Goal: Browse casually: Explore the website without a specific task or goal

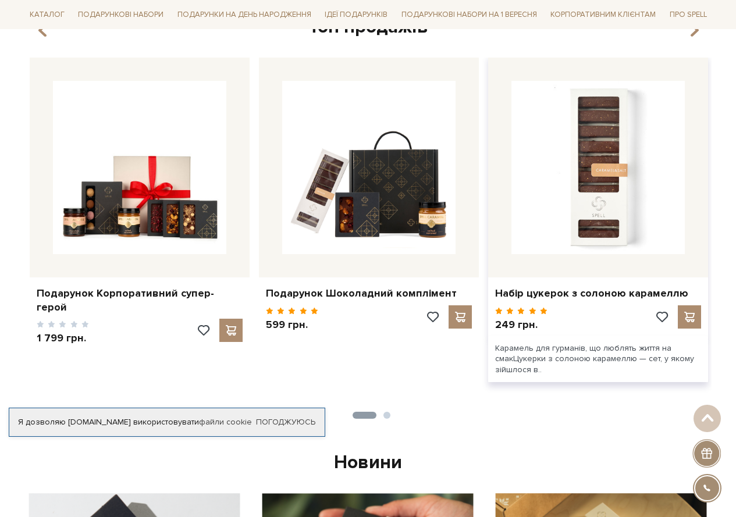
scroll to position [465, 0]
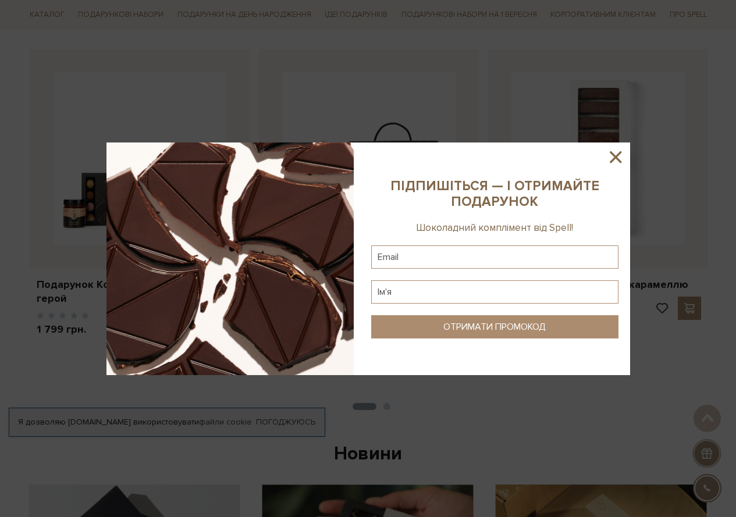
click at [617, 156] on icon at bounding box center [616, 157] width 12 height 12
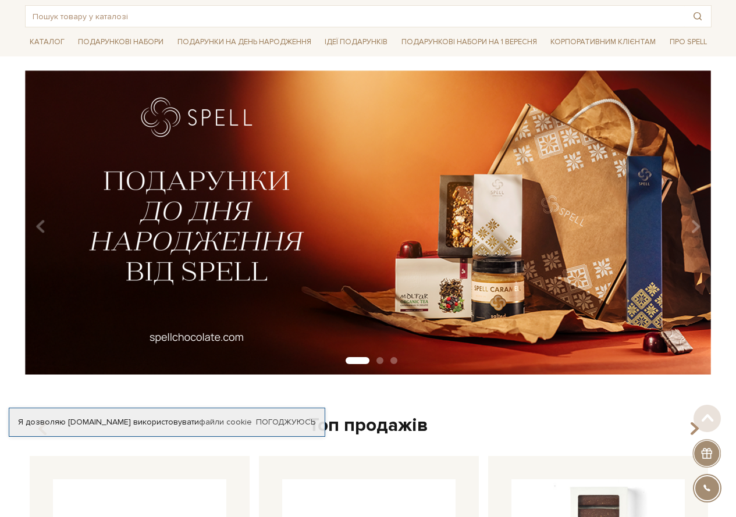
scroll to position [0, 0]
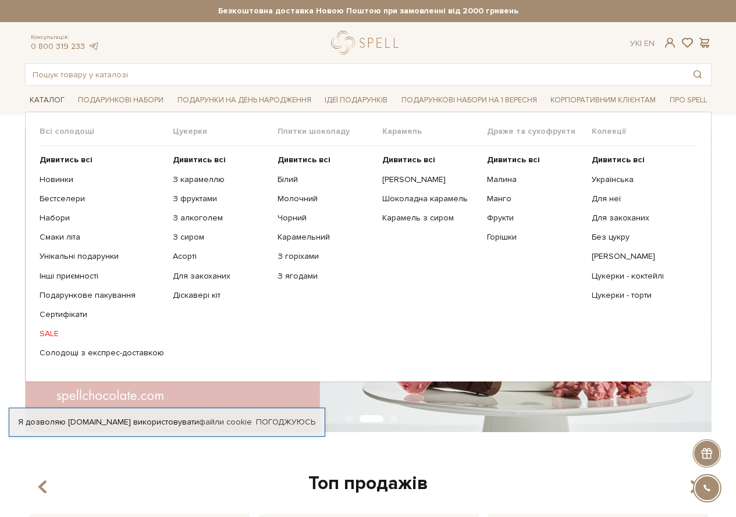
click at [44, 101] on link "Каталог" at bounding box center [47, 100] width 44 height 18
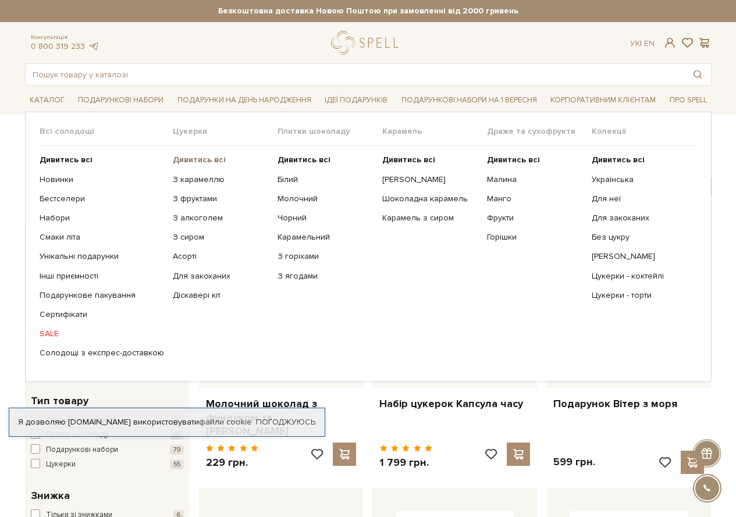
click at [187, 159] on b "Дивитись всі" at bounding box center [199, 160] width 53 height 10
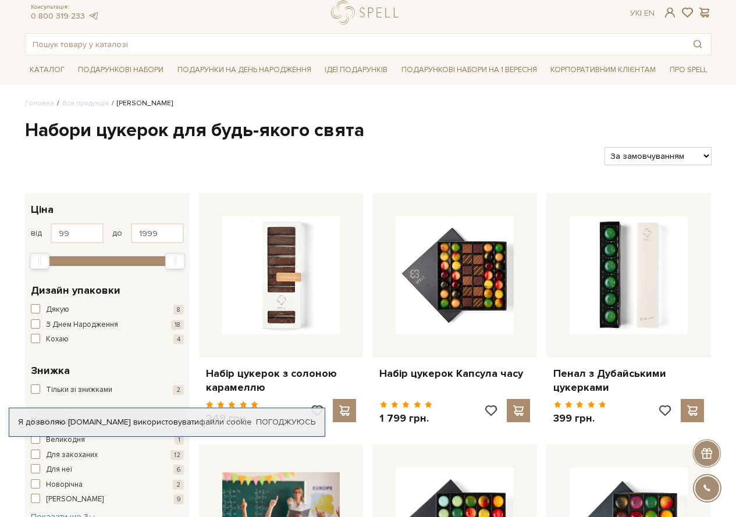
scroll to position [58, 0]
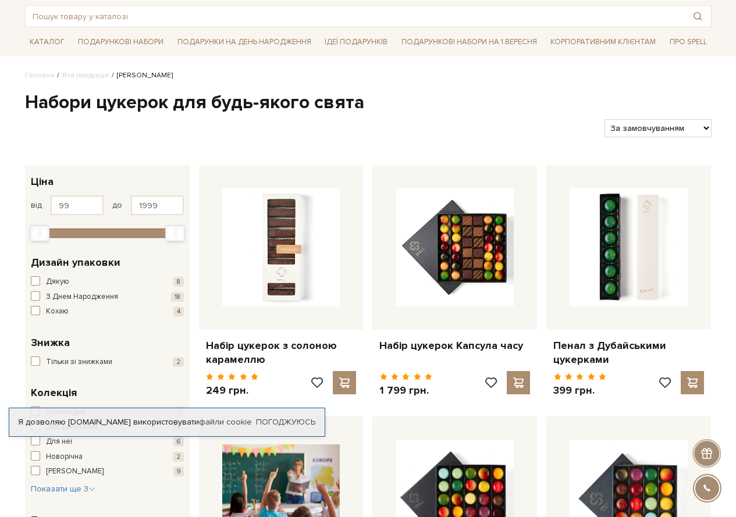
click at [689, 128] on select "За замовчуванням За Ціною (зростання) За Ціною (зменшення) Новинки За популярні…" at bounding box center [657, 128] width 106 height 18
select select "https://spellchocolate.com/our-productions/seti-cukerok/?sort=p.price&order=ASC"
click at [604, 119] on select "За замовчуванням За Ціною (зростання) За Ціною (зменшення) Новинки За популярні…" at bounding box center [657, 128] width 106 height 18
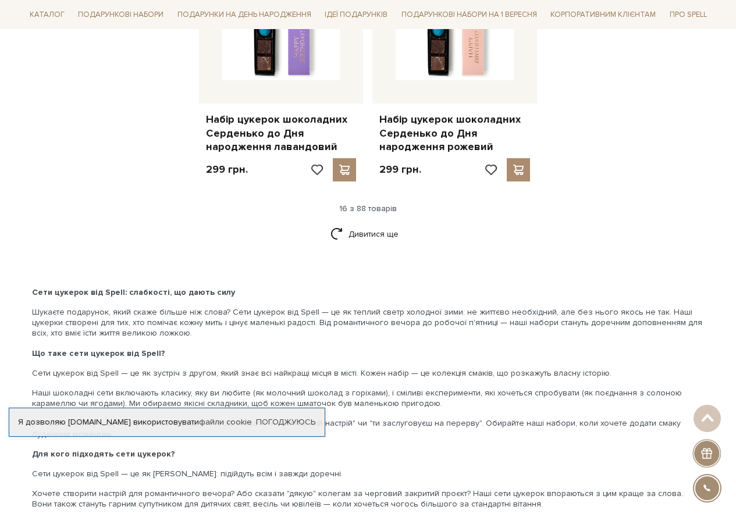
scroll to position [1571, 0]
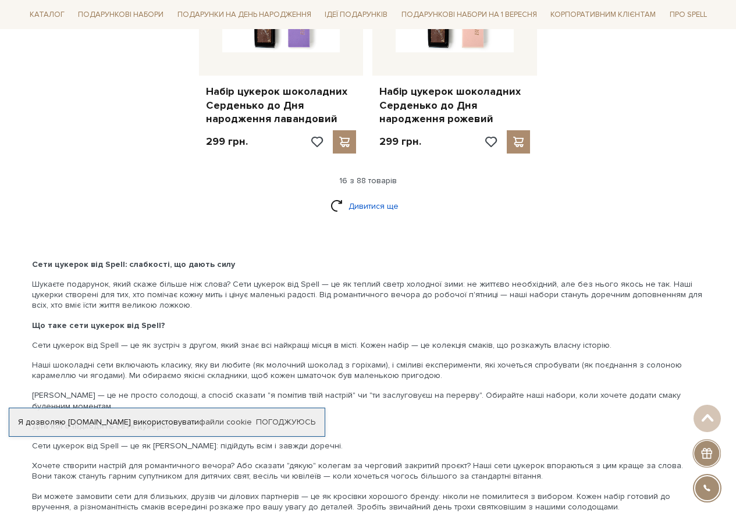
click at [364, 211] on link "Дивитися ще" at bounding box center [368, 206] width 76 height 20
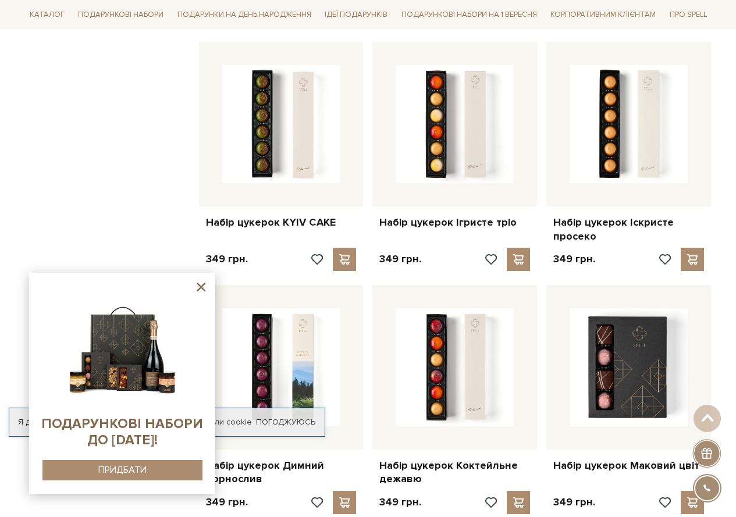
scroll to position [2269, 0]
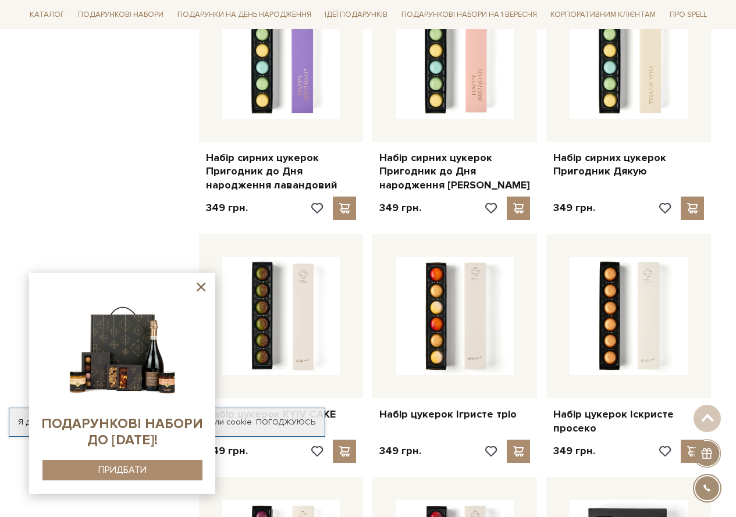
click at [203, 286] on icon at bounding box center [201, 287] width 9 height 9
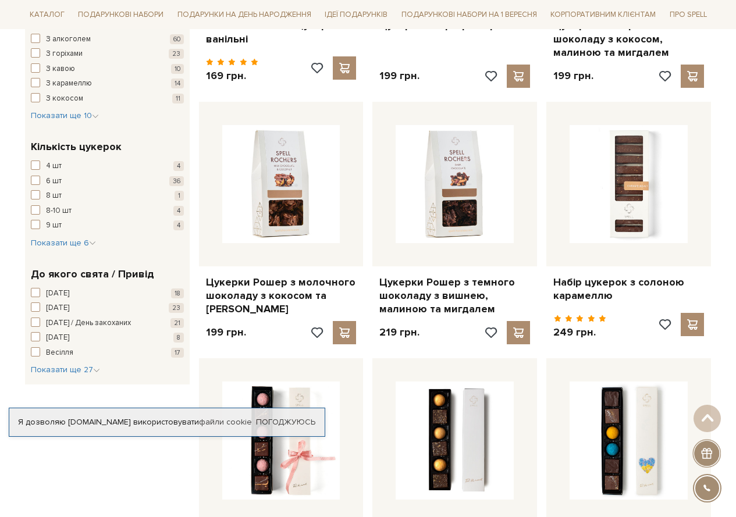
scroll to position [582, 0]
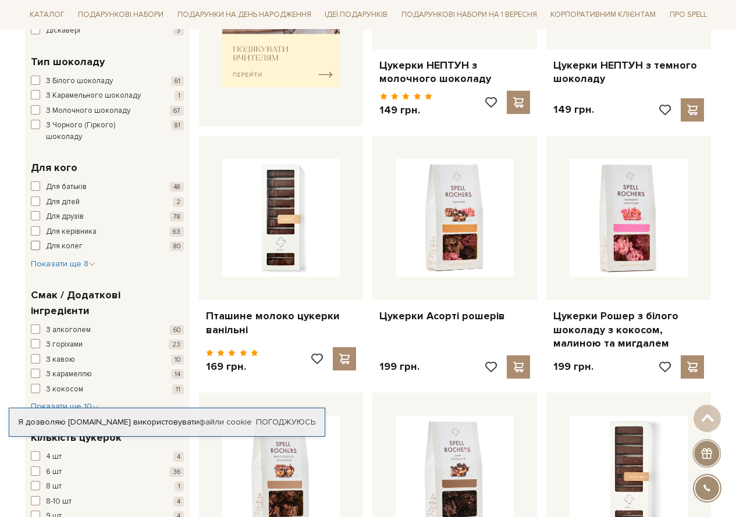
click at [37, 241] on span "button" at bounding box center [35, 245] width 9 height 9
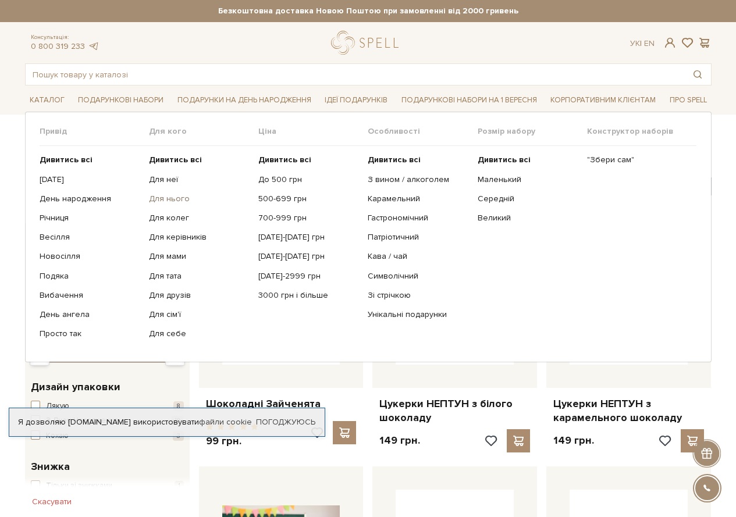
click at [181, 200] on link "Для нього" at bounding box center [199, 199] width 101 height 10
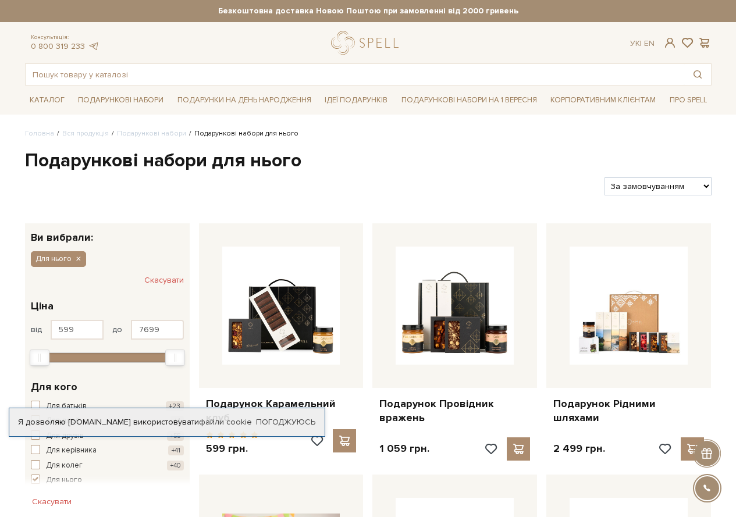
click at [653, 183] on select "За замовчуванням За Ціною (зростання) За Ціною (зменшення) Новинки За популярні…" at bounding box center [657, 186] width 106 height 18
select select "https://spellchocolate.com/our-productions/podarunkovi-box/dlja-nogo?sort=p.pri…"
click at [604, 177] on select "За замовчуванням За Ціною (зростання) За Ціною (зменшення) Новинки За популярні…" at bounding box center [657, 186] width 106 height 18
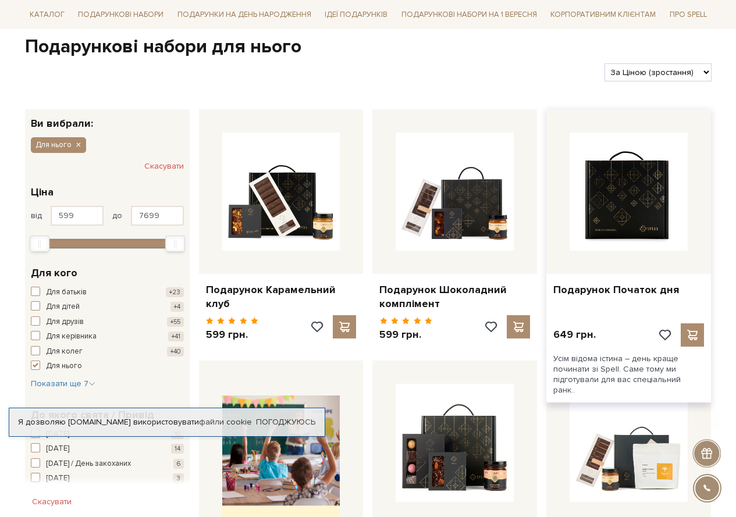
scroll to position [116, 0]
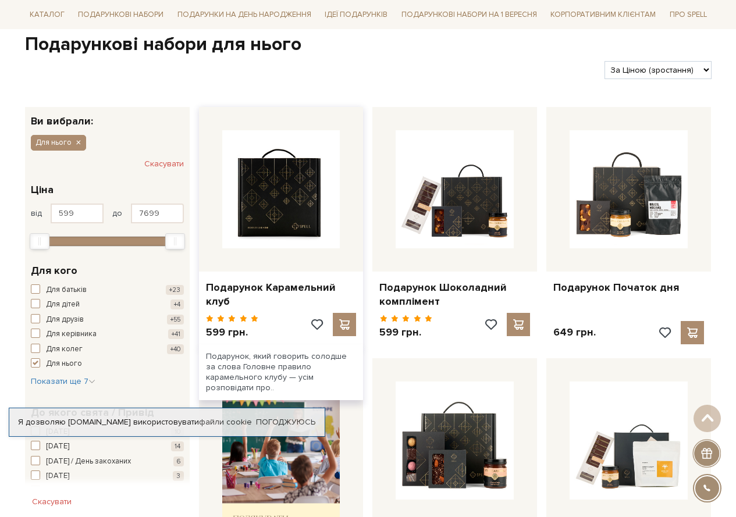
click at [312, 227] on img at bounding box center [281, 189] width 118 height 118
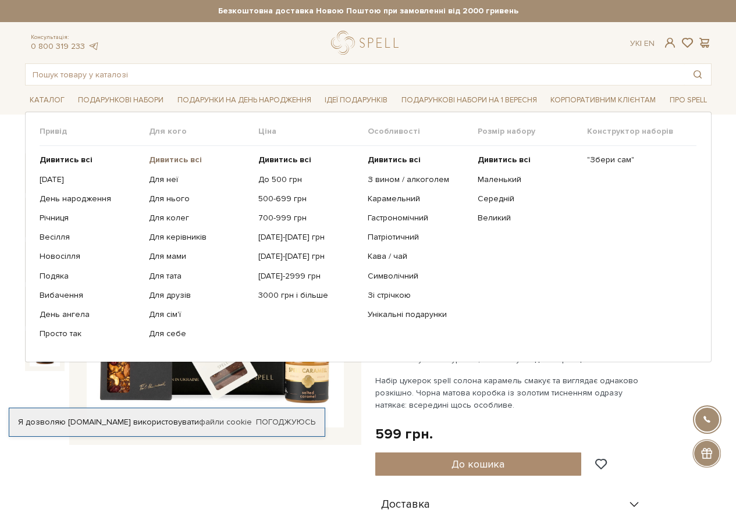
click at [168, 159] on b "Дивитись всі" at bounding box center [175, 160] width 53 height 10
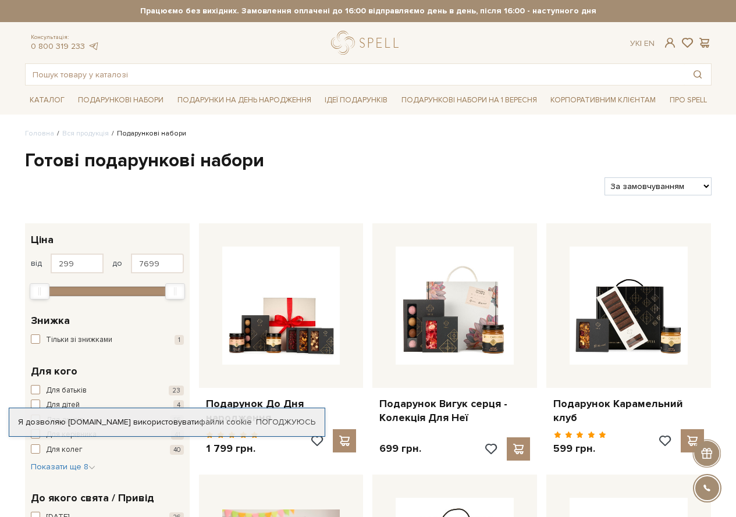
click at [642, 182] on select "За замовчуванням За Ціною (зростання) За Ціною (зменшення) Новинки За популярні…" at bounding box center [657, 186] width 106 height 18
select select "https://spellchocolate.com/our-productions/podarunkovi-box/?sort=p.price&order=…"
click at [604, 177] on select "За замовчуванням За Ціною (зростання) За Ціною (зменшення) Новинки За популярні…" at bounding box center [657, 186] width 106 height 18
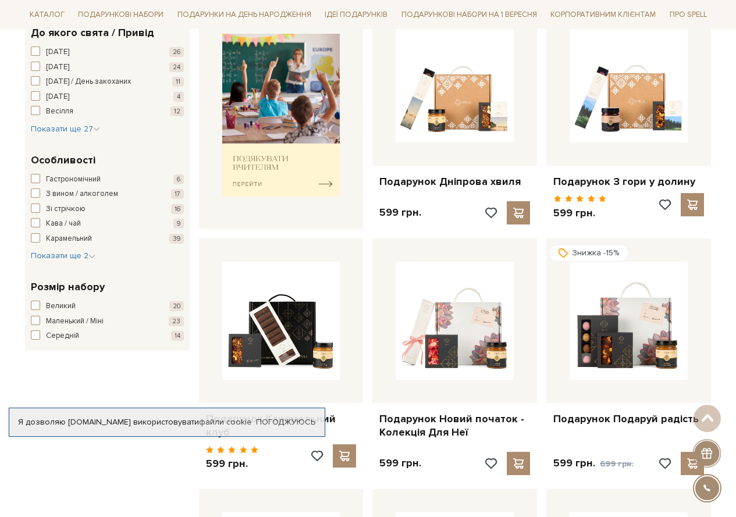
scroll to position [524, 0]
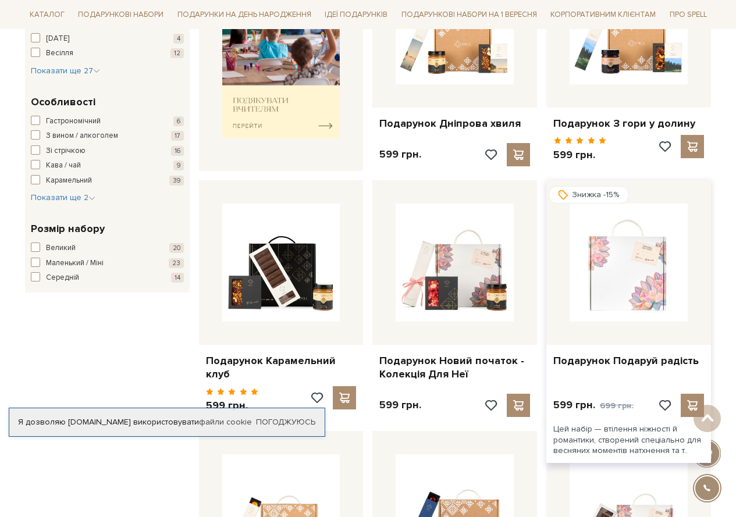
click at [620, 282] on img at bounding box center [629, 263] width 118 height 118
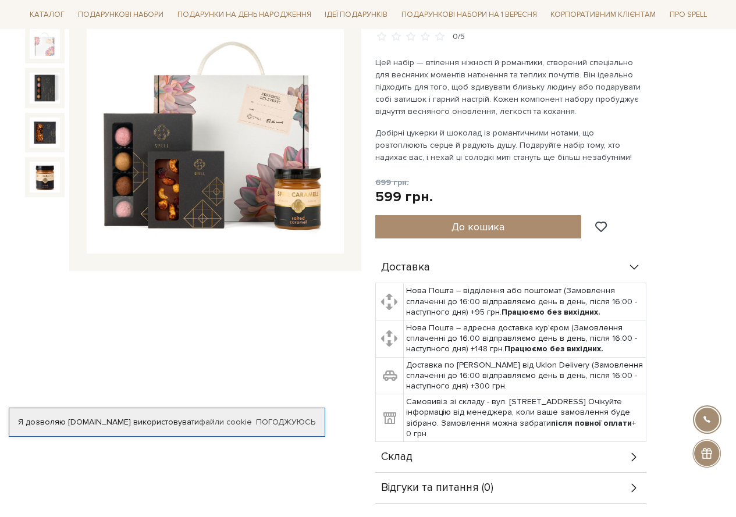
scroll to position [175, 0]
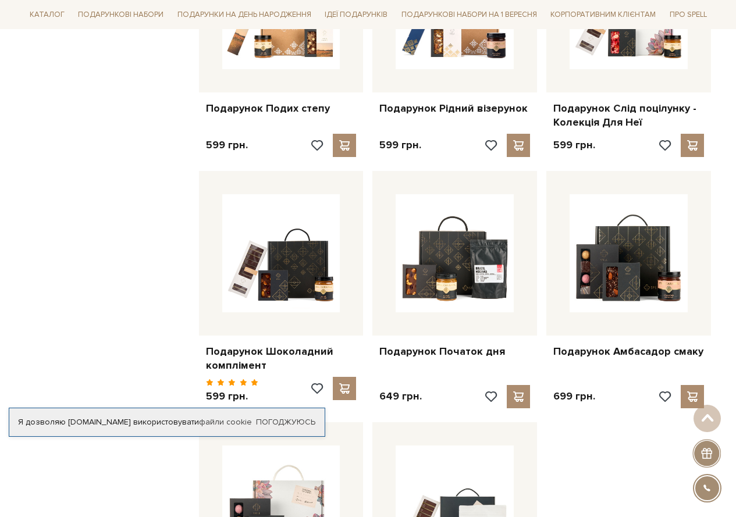
scroll to position [1047, 0]
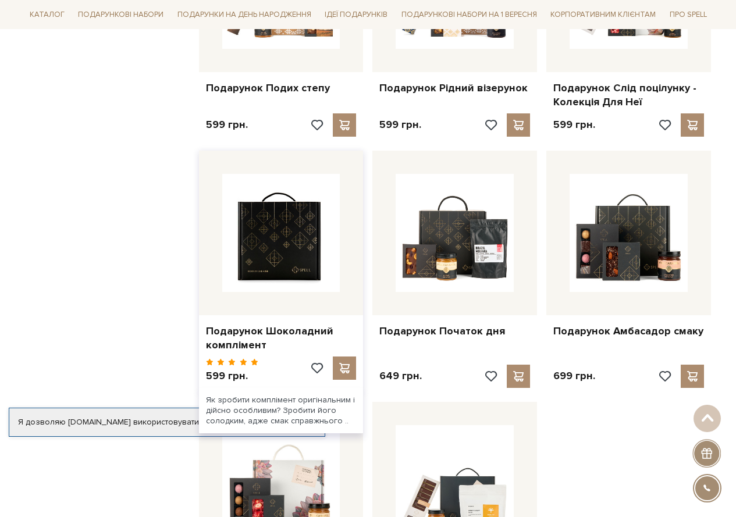
click at [275, 240] on img at bounding box center [281, 233] width 118 height 118
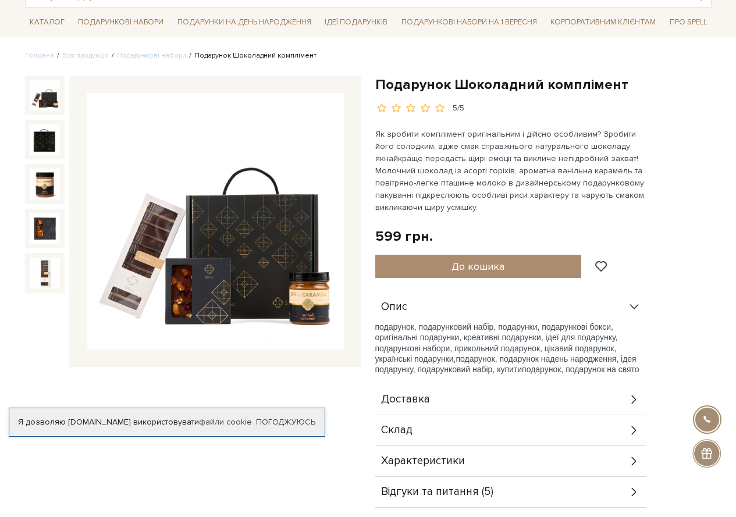
scroll to position [233, 0]
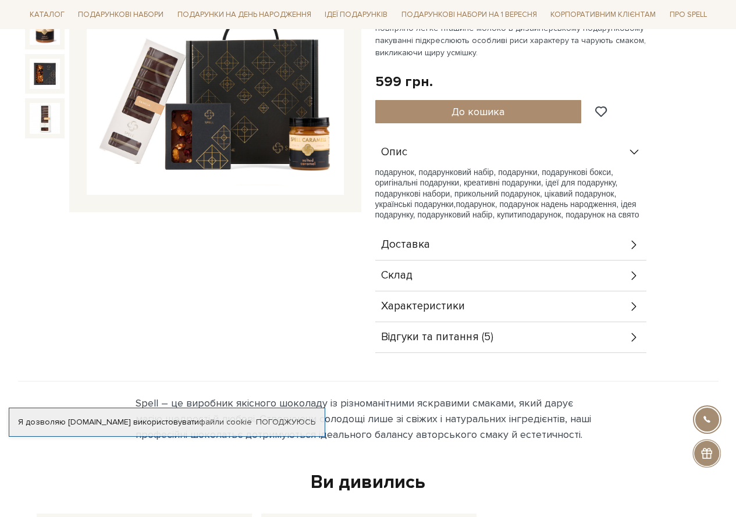
click at [631, 278] on icon at bounding box center [634, 275] width 13 height 13
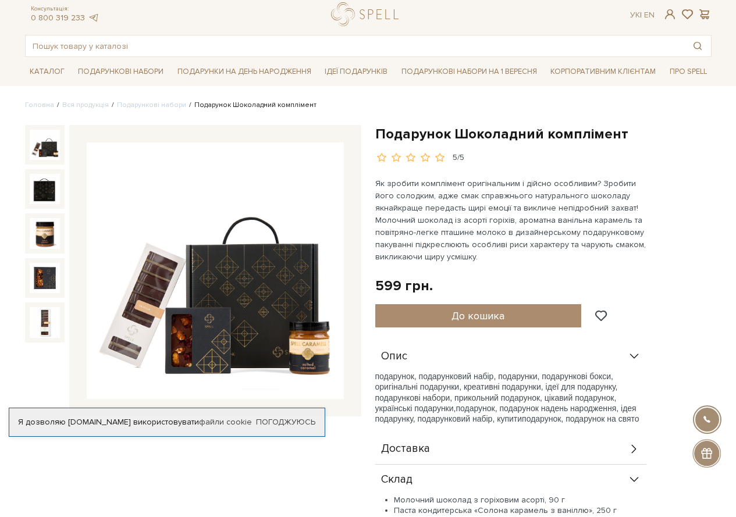
scroll to position [0, 0]
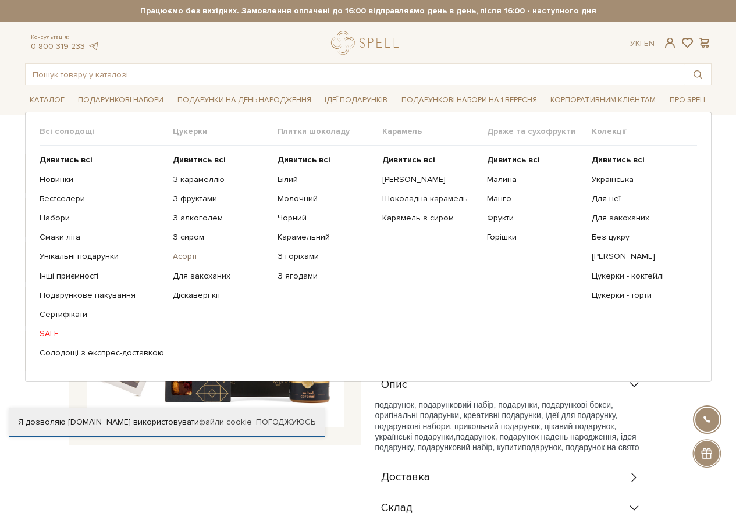
click at [184, 256] on link "Асорті" at bounding box center [221, 256] width 96 height 10
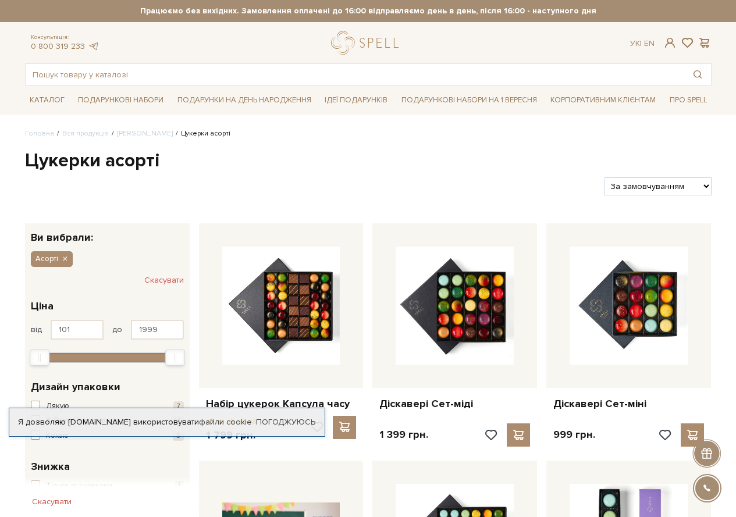
click at [709, 185] on select "За замовчуванням За Ціною (зростання) За Ціною (зменшення) Новинки За популярні…" at bounding box center [657, 186] width 106 height 18
select select "[URL][DOMAIN_NAME]"
click at [604, 177] on select "За замовчуванням За Ціною (зростання) За Ціною (зменшення) Новинки За популярні…" at bounding box center [657, 186] width 106 height 18
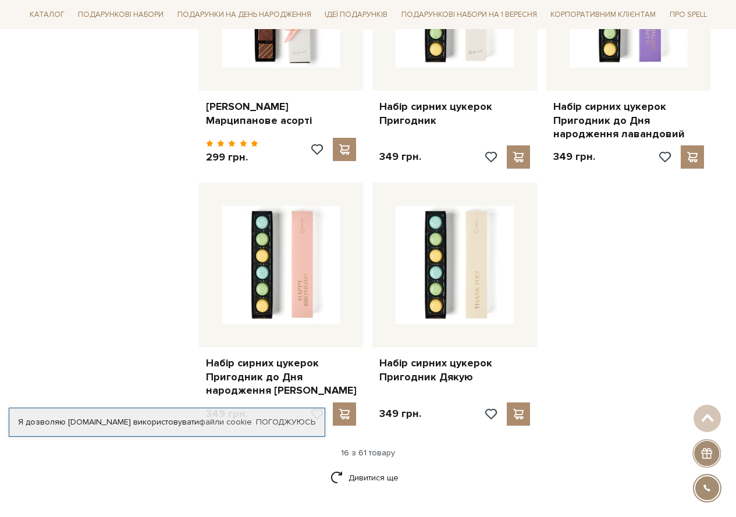
scroll to position [1513, 0]
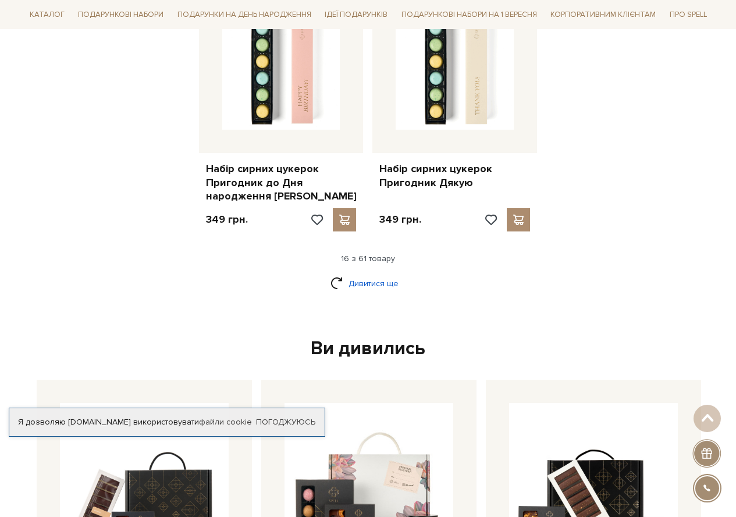
click at [368, 286] on link "Дивитися ще" at bounding box center [368, 283] width 76 height 20
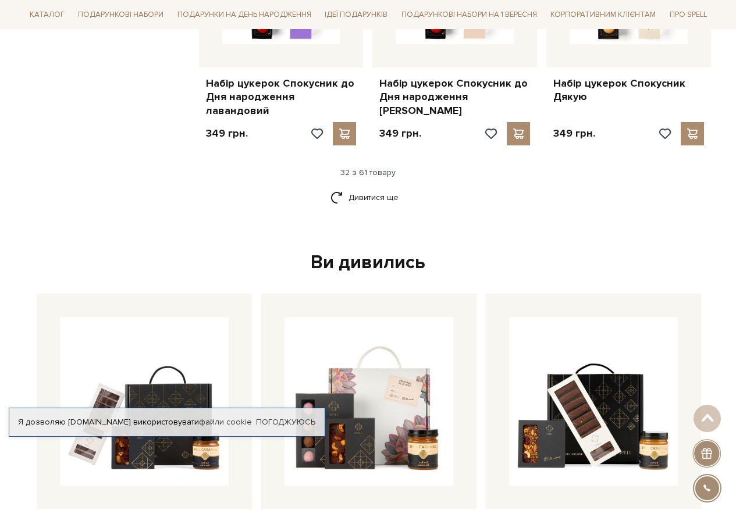
scroll to position [2851, 0]
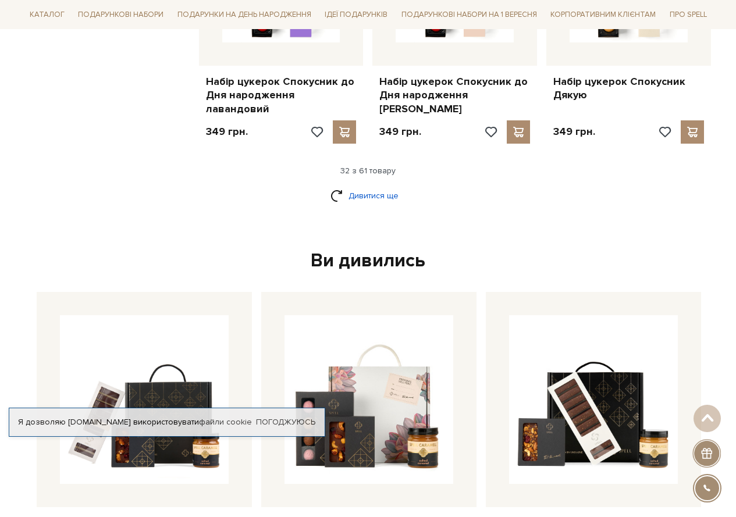
click at [376, 186] on link "Дивитися ще" at bounding box center [368, 196] width 76 height 20
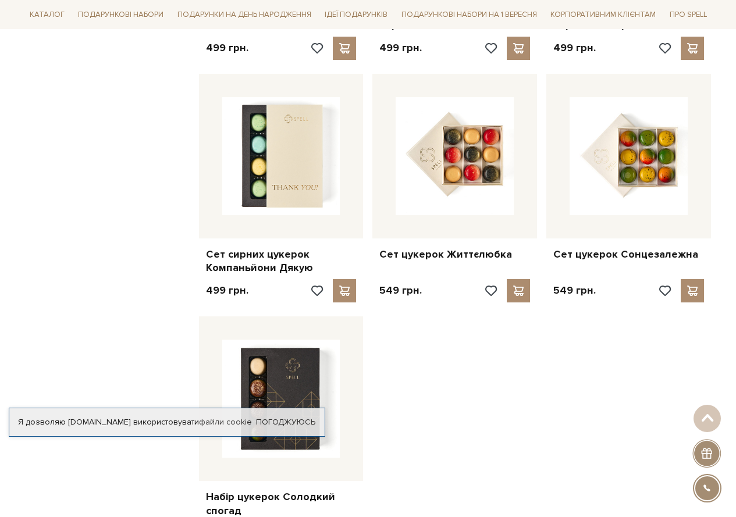
scroll to position [4130, 0]
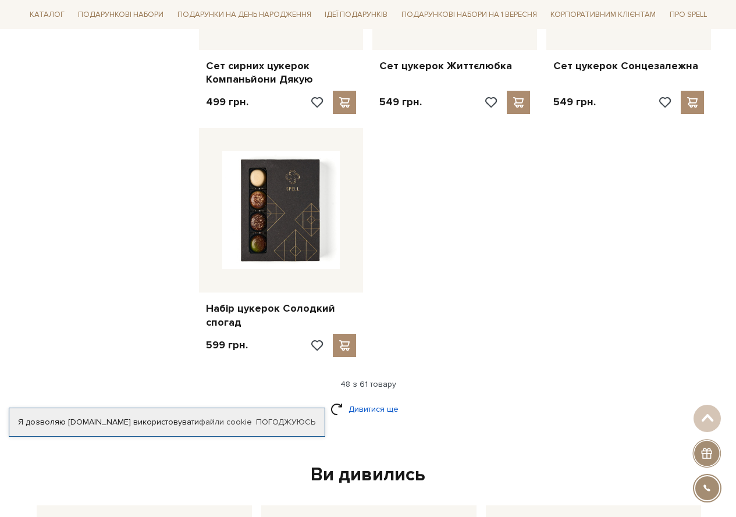
click at [383, 399] on link "Дивитися ще" at bounding box center [368, 409] width 76 height 20
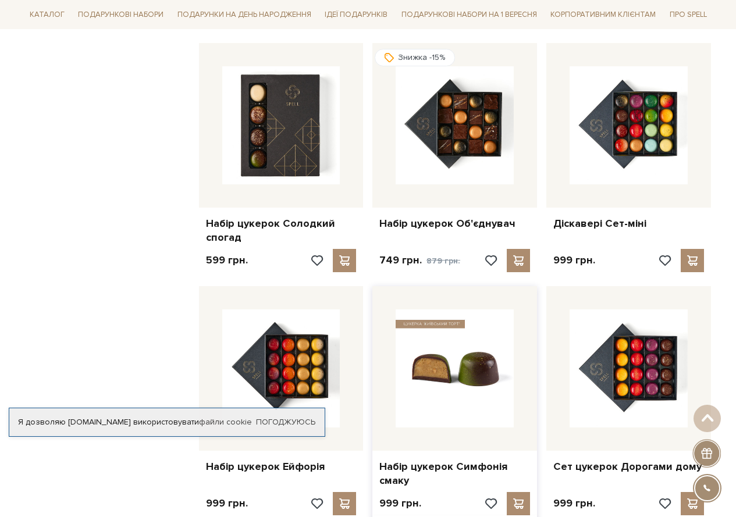
scroll to position [4189, 0]
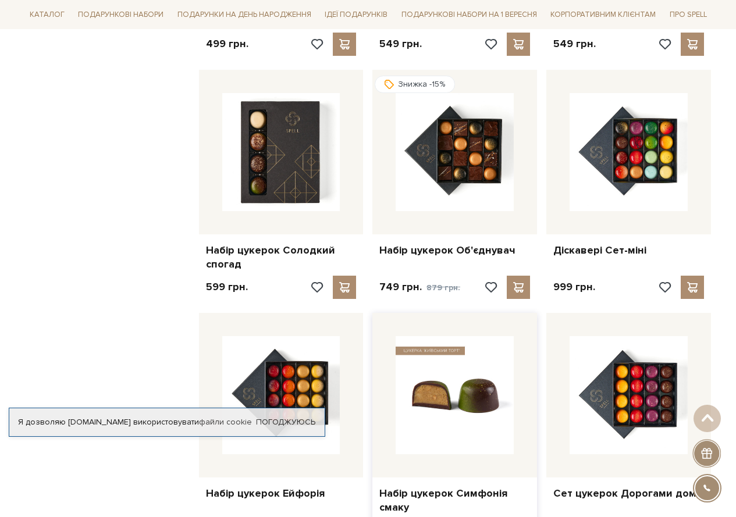
click at [457, 343] on img at bounding box center [455, 395] width 118 height 118
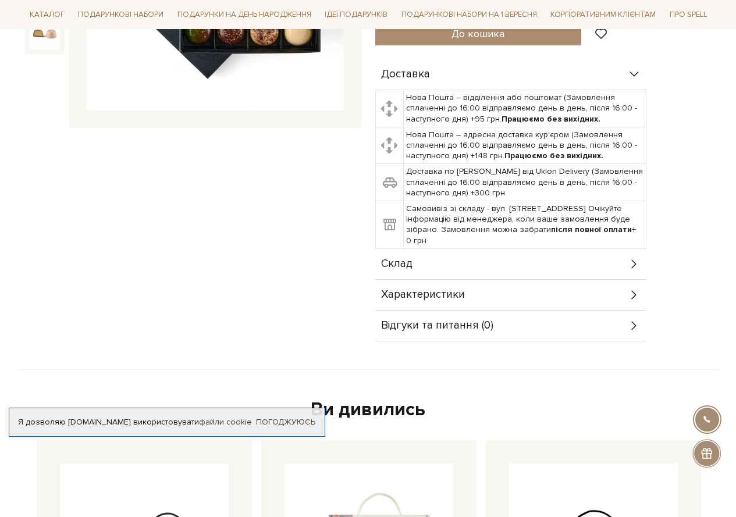
scroll to position [407, 0]
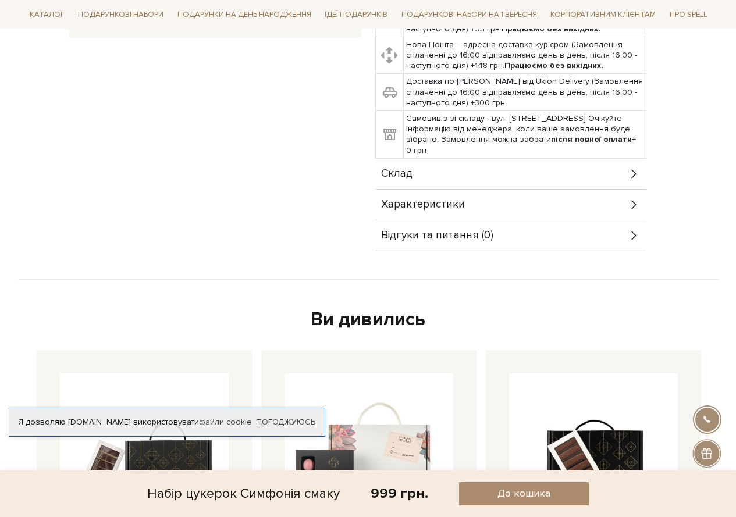
click at [635, 170] on icon at bounding box center [634, 174] width 13 height 13
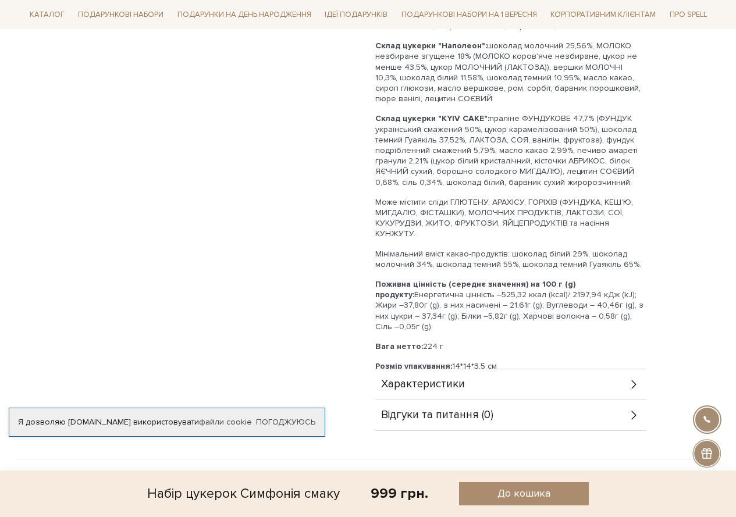
scroll to position [814, 0]
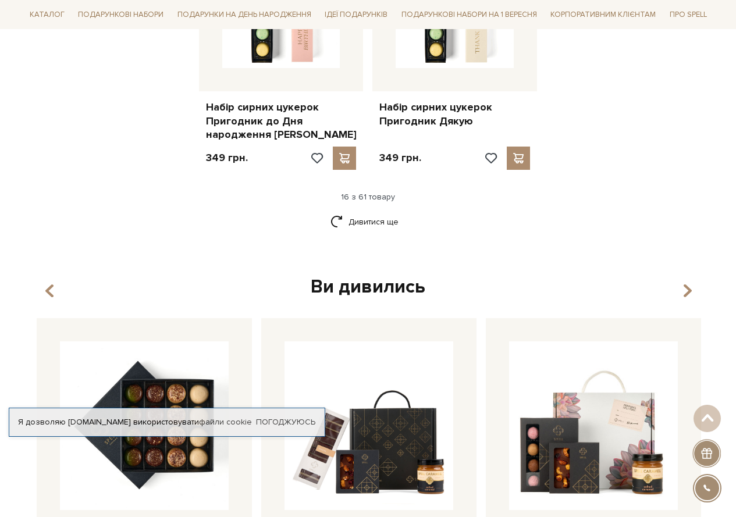
scroll to position [1747, 0]
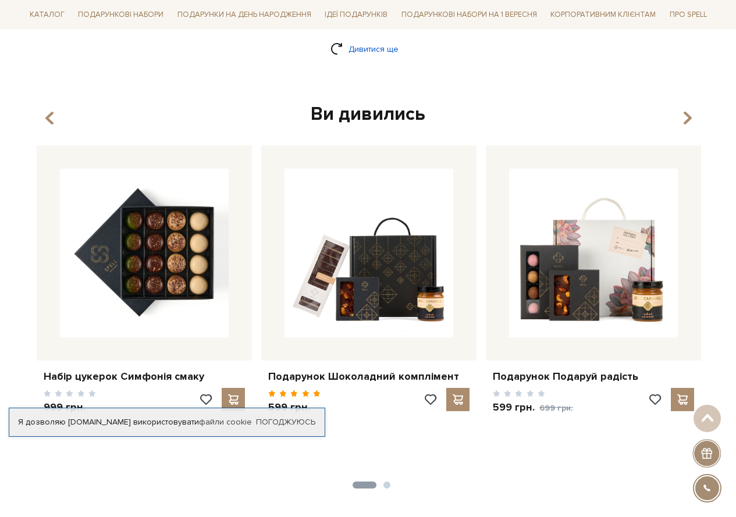
click at [362, 52] on link "Дивитися ще" at bounding box center [368, 49] width 76 height 20
